Goal: Task Accomplishment & Management: Manage account settings

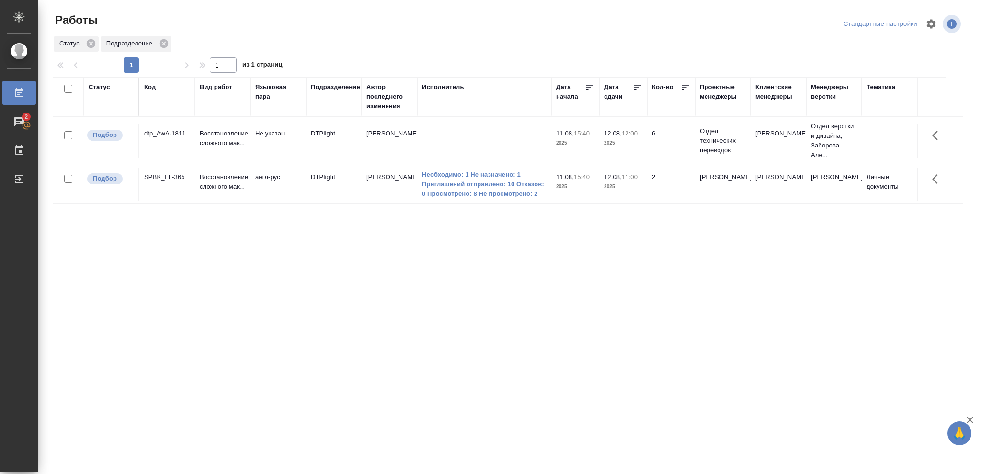
click at [626, 185] on p "2025" at bounding box center [623, 187] width 38 height 10
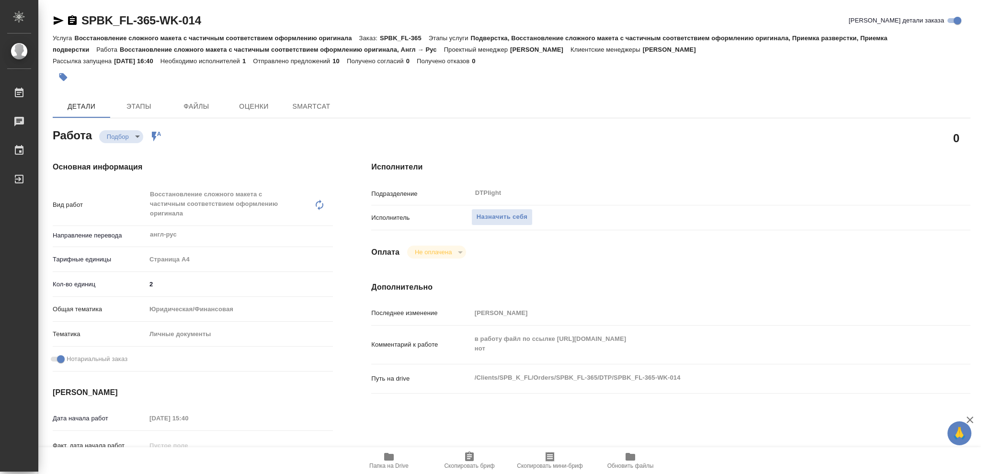
type textarea "x"
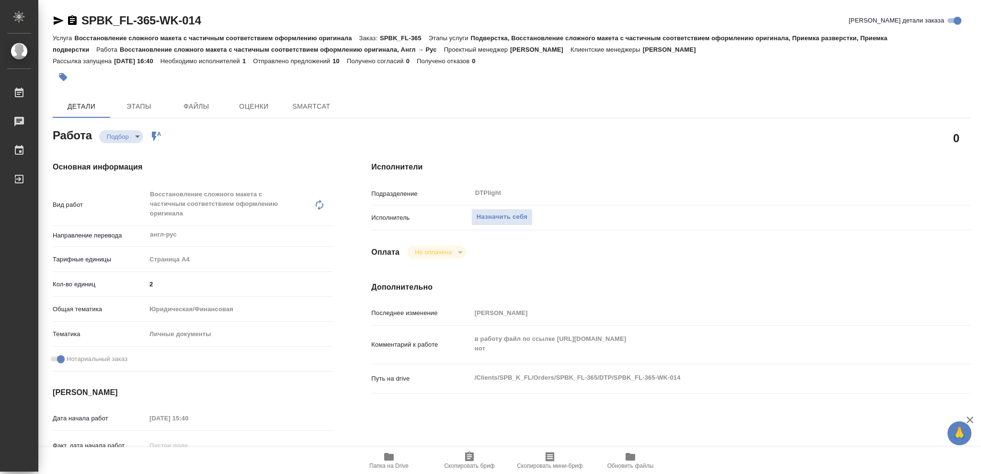
type textarea "x"
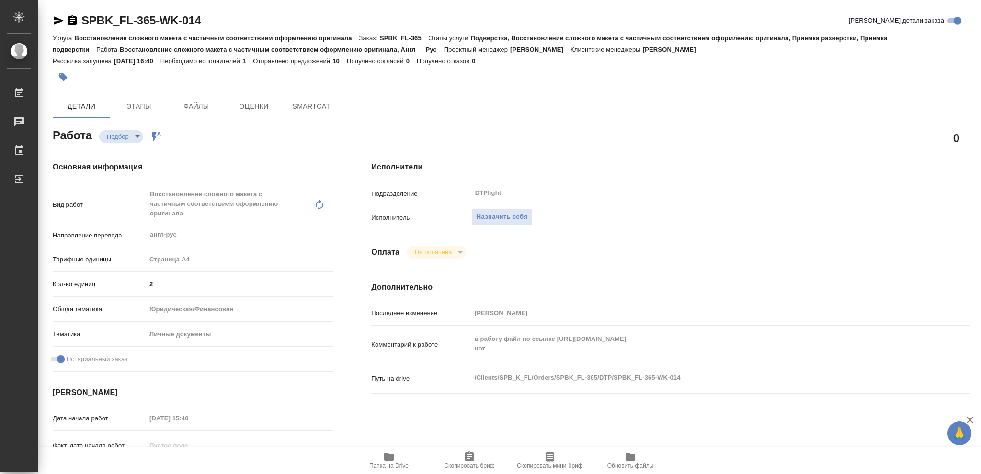
type textarea "x"
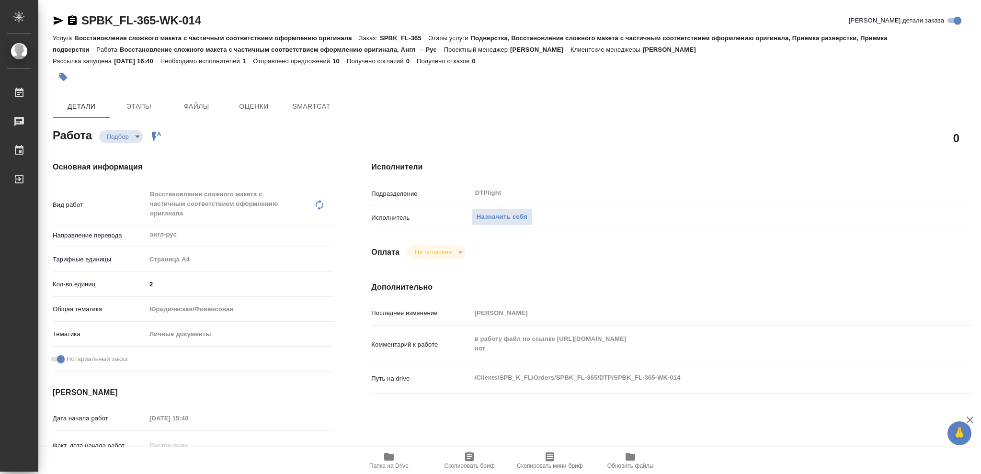
type textarea "x"
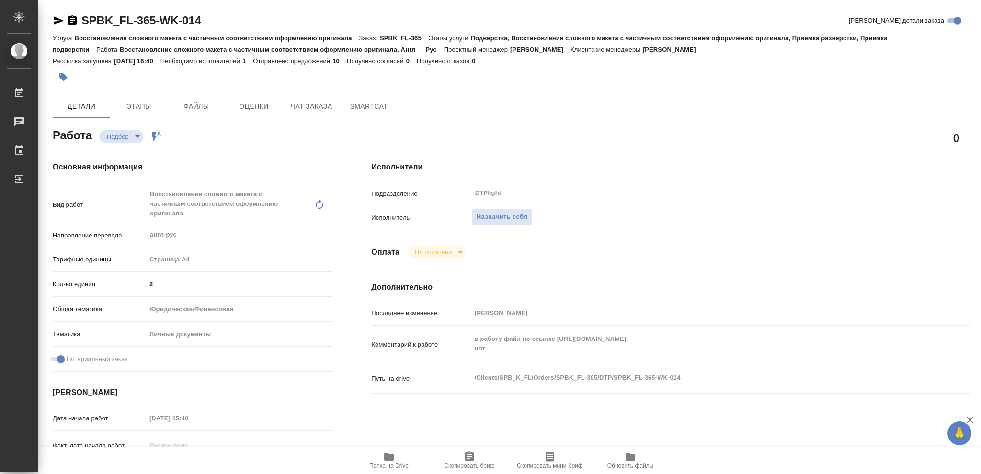
type textarea "x"
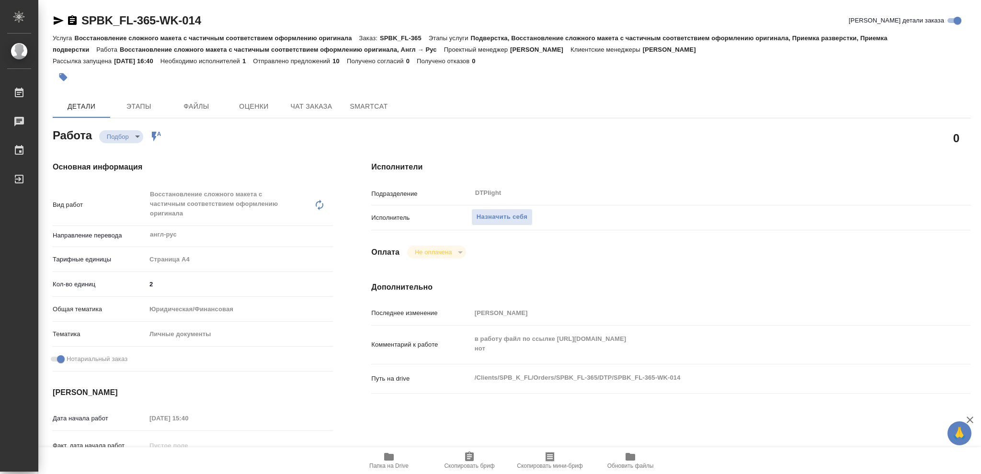
type textarea "x"
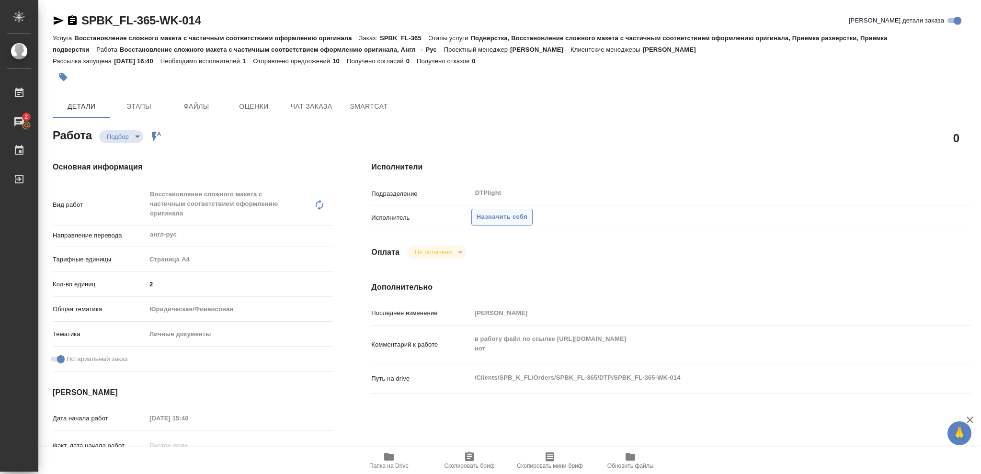
click at [512, 220] on span "Назначить себя" at bounding box center [502, 217] width 51 height 11
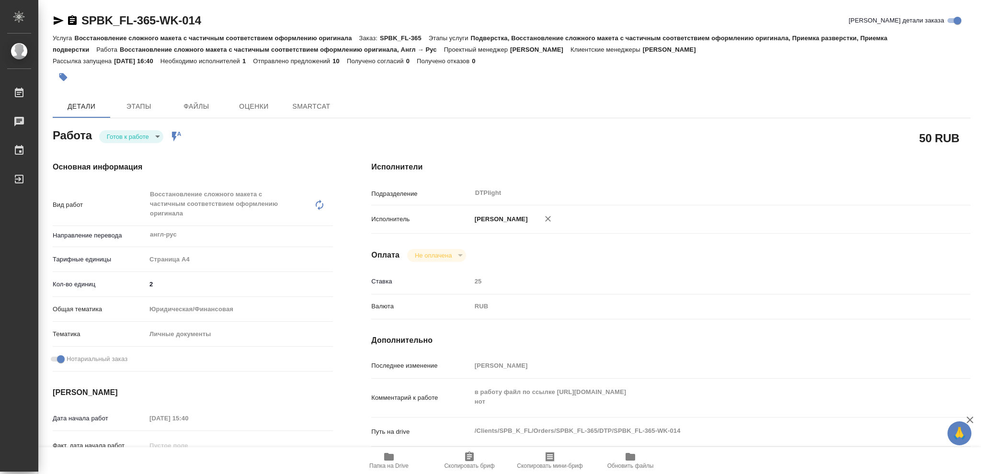
type textarea "x"
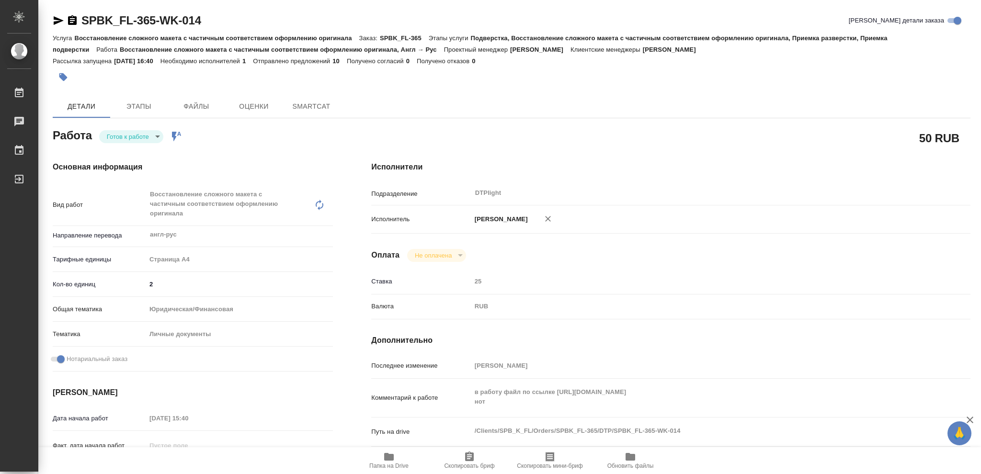
type textarea "x"
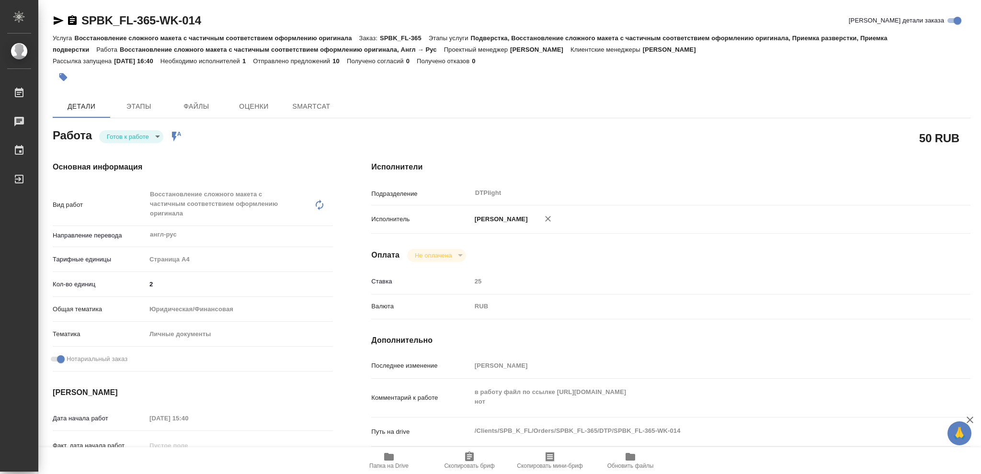
type textarea "x"
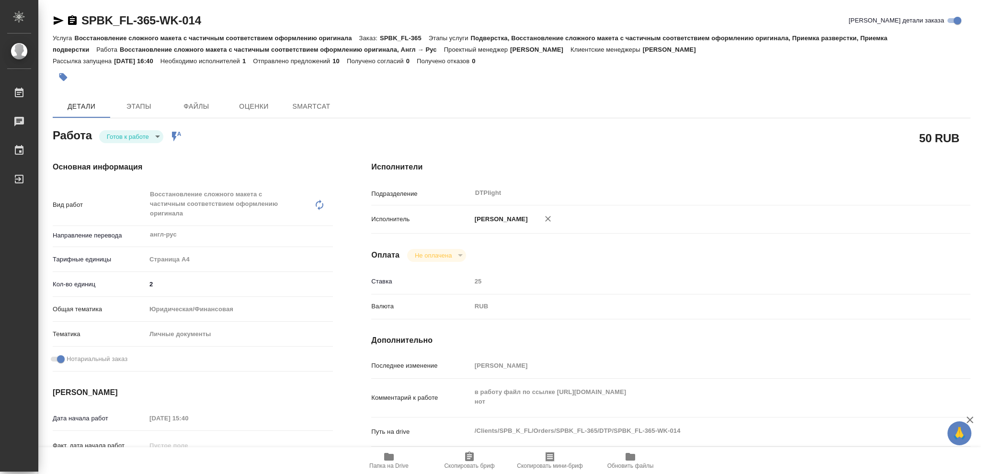
type textarea "x"
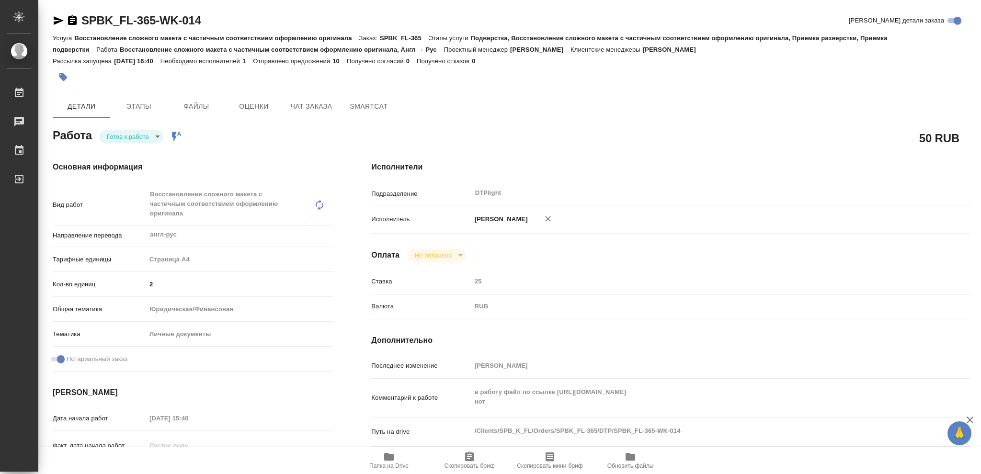
type textarea "x"
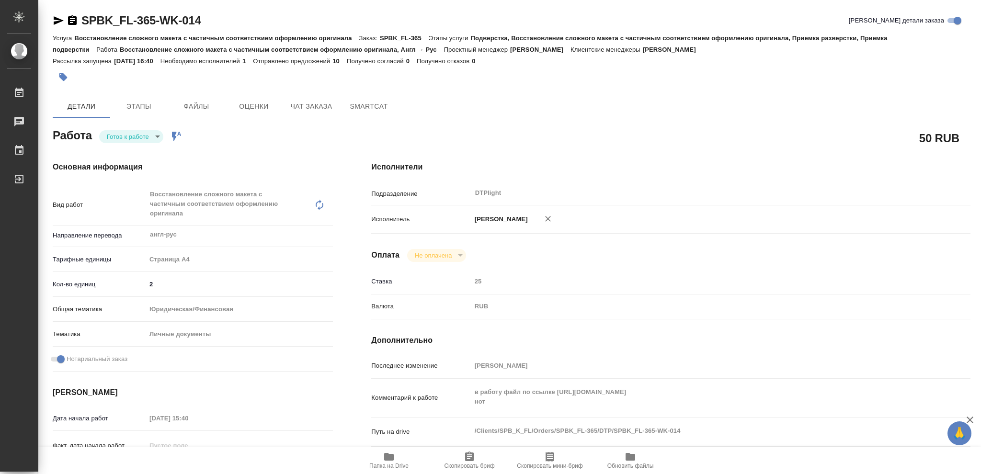
click at [156, 136] on body "🙏 .cls-1 fill:#fff; AWATERA Vasileva Olga Работы Чаты График Выйти SPBK_FL-365-…" at bounding box center [490, 237] width 981 height 474
type textarea "x"
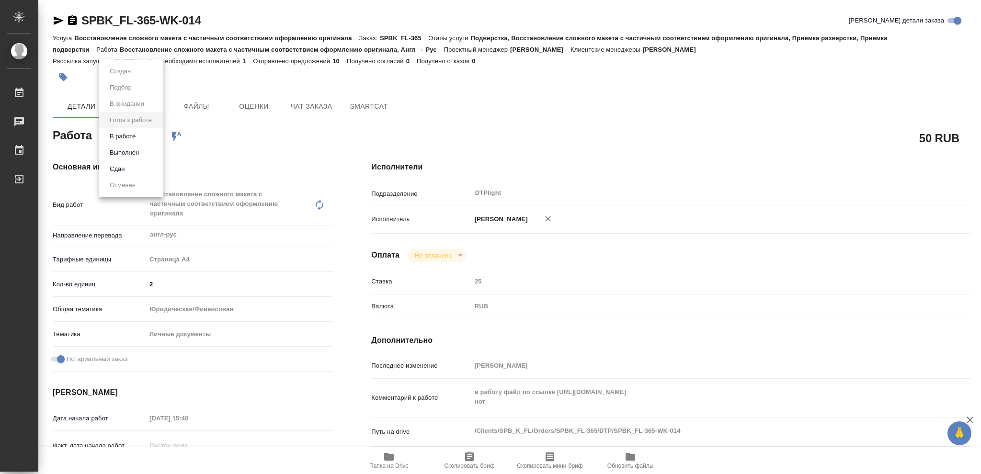
type textarea "x"
click at [136, 134] on button "В работе" at bounding box center [123, 136] width 32 height 11
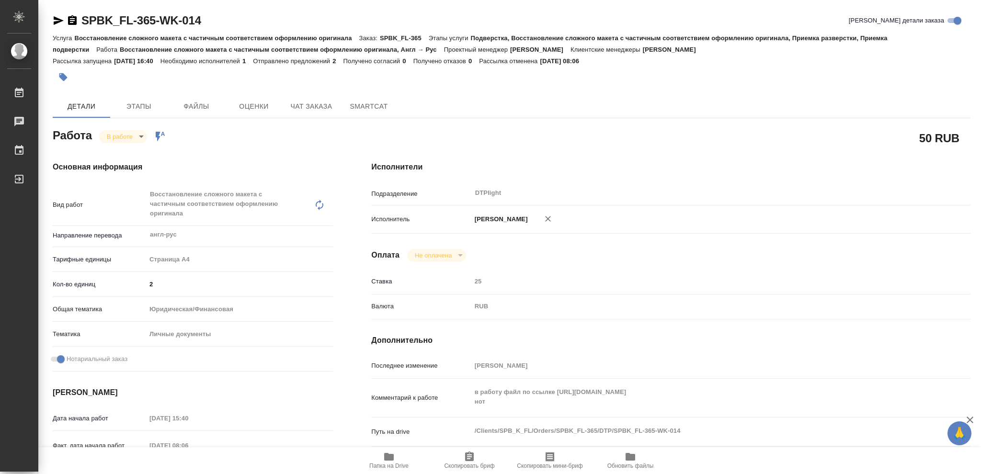
type textarea "x"
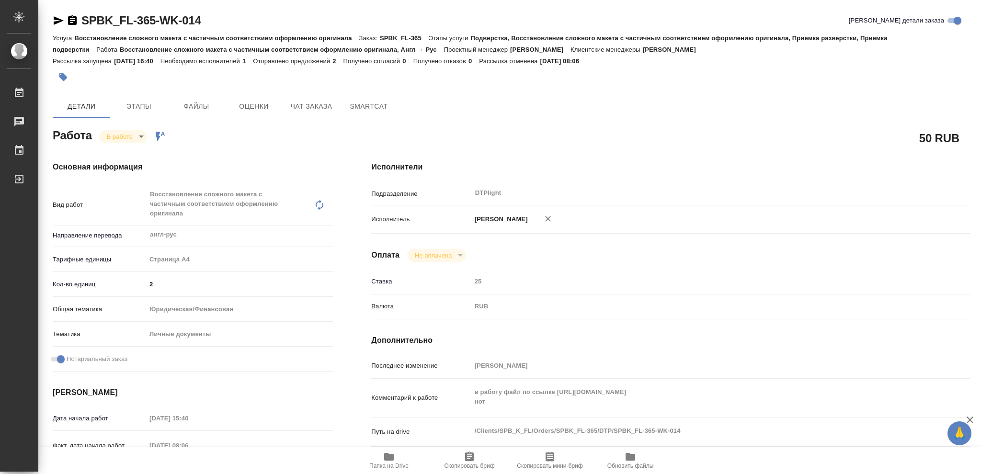
type textarea "x"
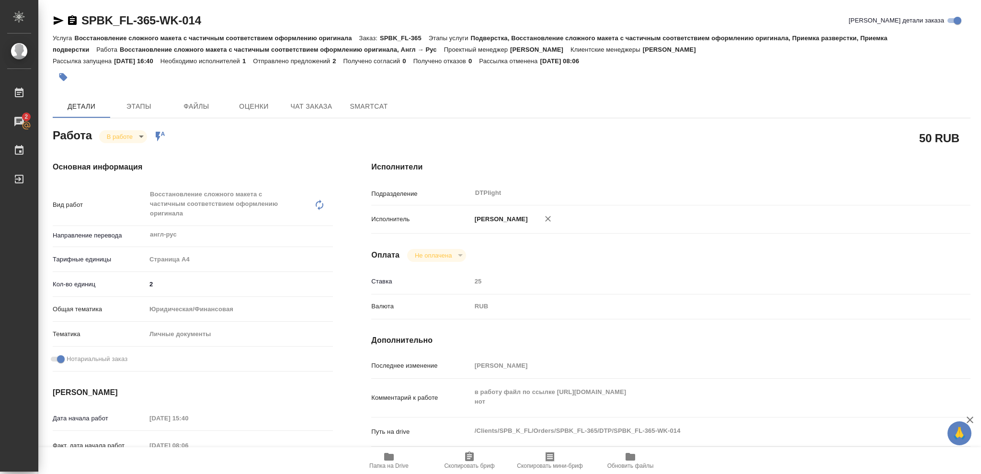
type textarea "x"
